Goal: Find specific page/section: Find specific page/section

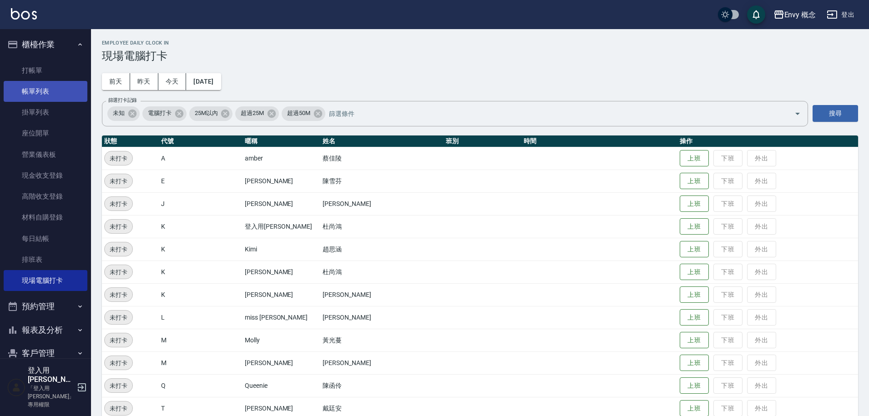
click at [40, 100] on link "帳單列表" at bounding box center [46, 91] width 84 height 21
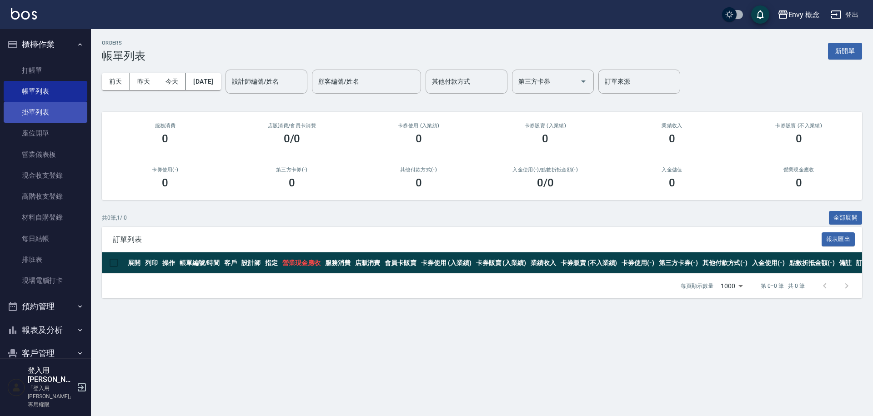
click at [38, 114] on link "掛單列表" at bounding box center [46, 112] width 84 height 21
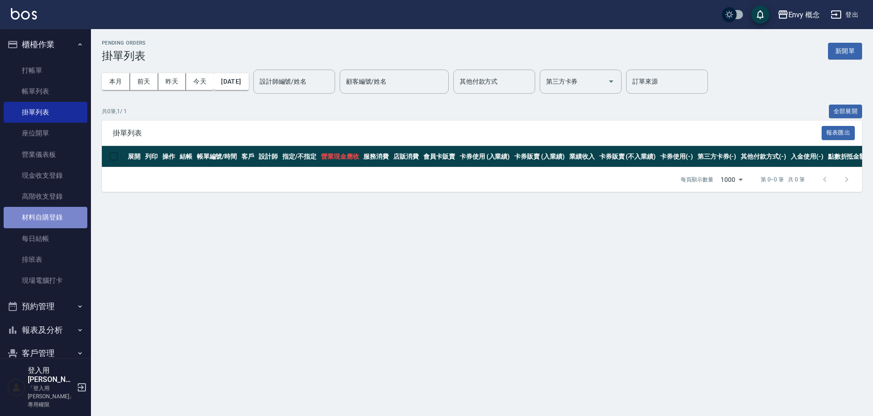
click at [73, 210] on link "材料自購登錄" at bounding box center [46, 217] width 84 height 21
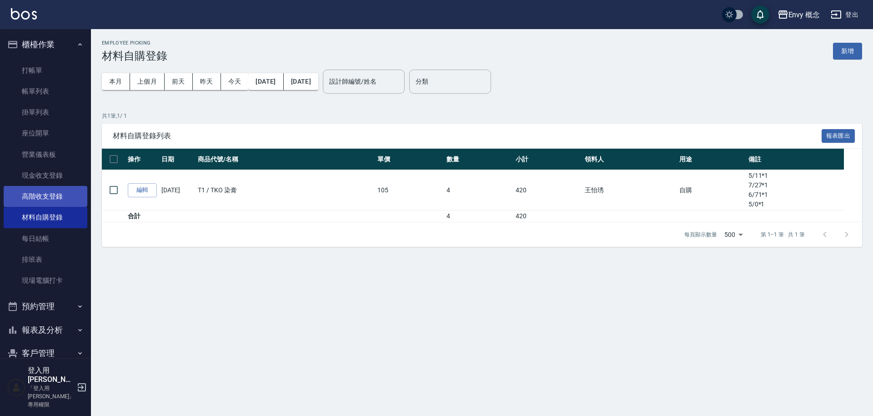
click at [64, 197] on link "高階收支登錄" at bounding box center [46, 196] width 84 height 21
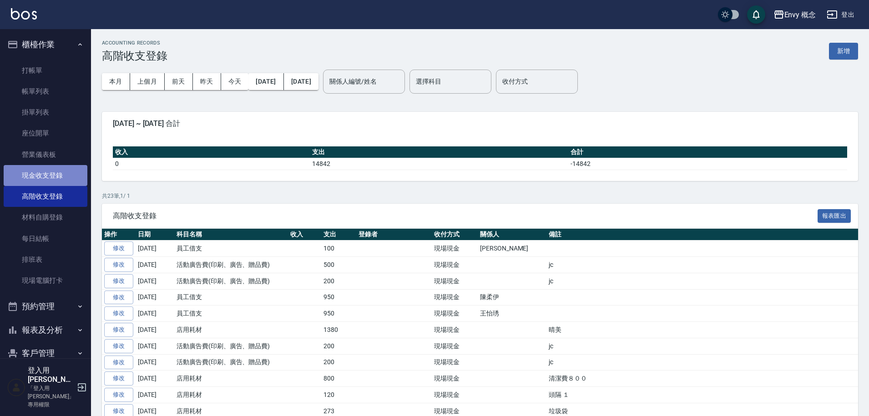
click at [58, 182] on link "現金收支登錄" at bounding box center [46, 175] width 84 height 21
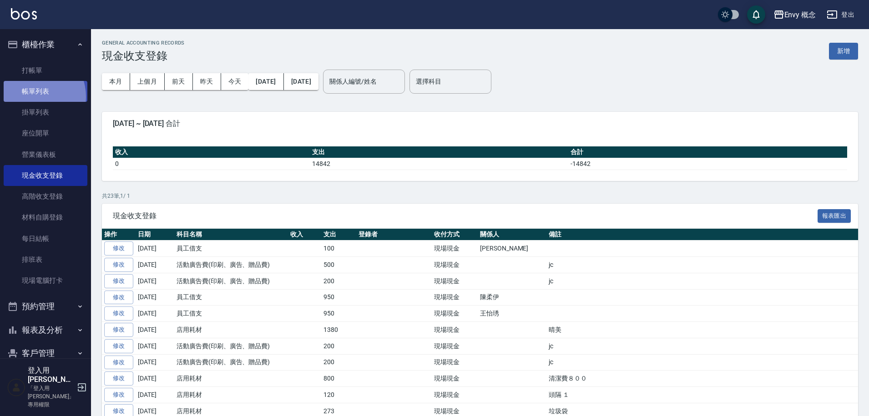
click at [31, 97] on link "帳單列表" at bounding box center [46, 91] width 84 height 21
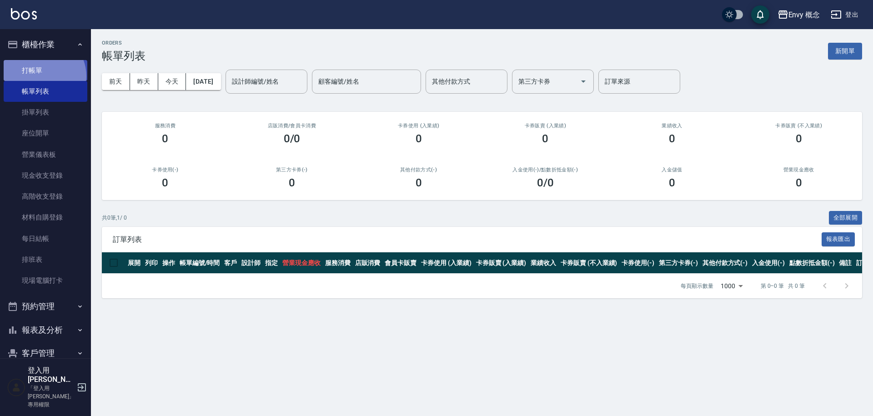
click at [42, 77] on link "打帳單" at bounding box center [46, 70] width 84 height 21
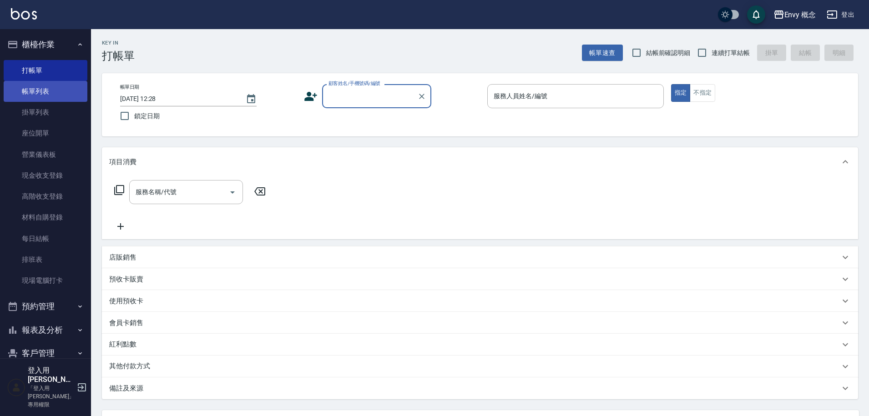
click at [60, 90] on link "帳單列表" at bounding box center [46, 91] width 84 height 21
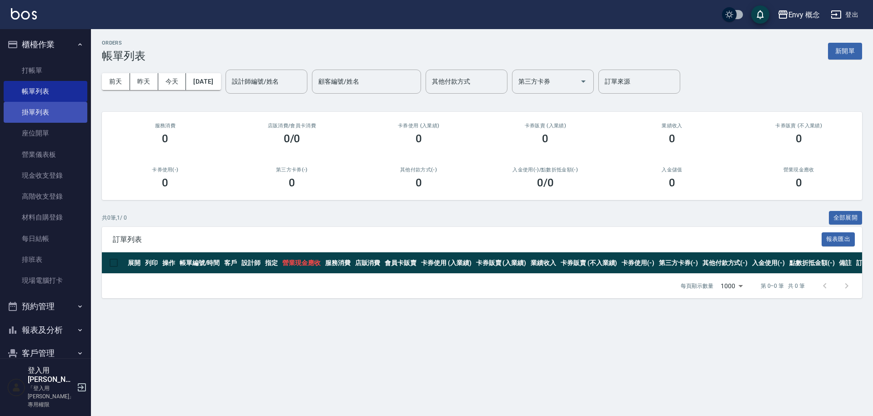
click at [73, 117] on link "掛單列表" at bounding box center [46, 112] width 84 height 21
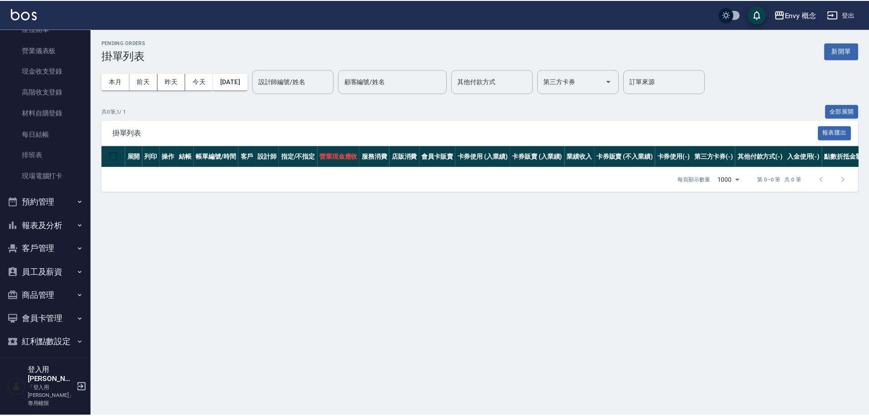
scroll to position [117, 0]
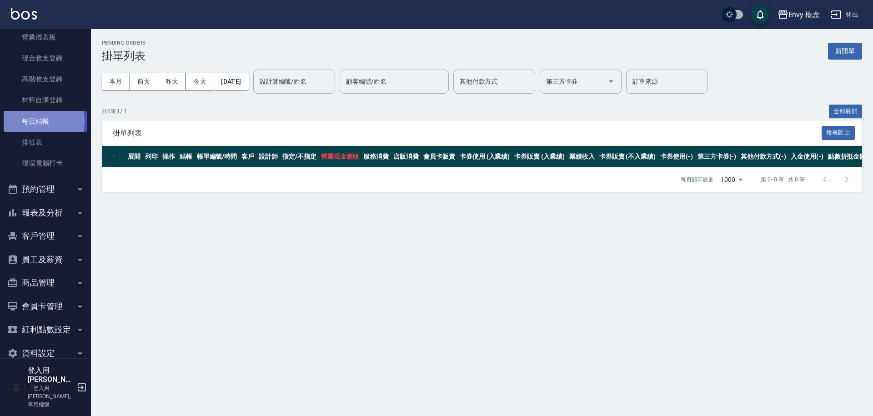
click at [34, 121] on link "每日結帳" at bounding box center [46, 121] width 84 height 21
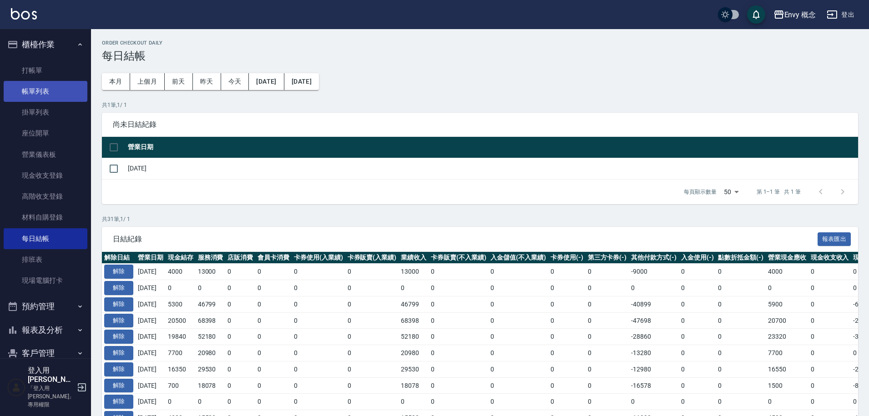
click at [51, 89] on link "帳單列表" at bounding box center [46, 91] width 84 height 21
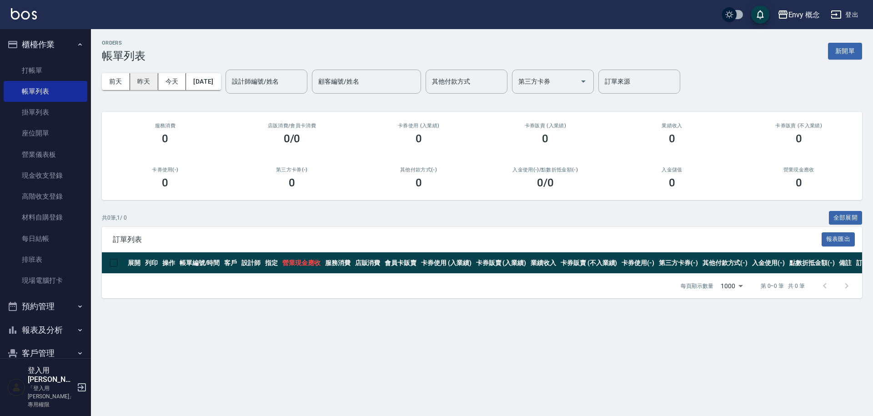
click at [144, 88] on button "昨天" at bounding box center [144, 81] width 28 height 17
